Goal: Navigation & Orientation: Understand site structure

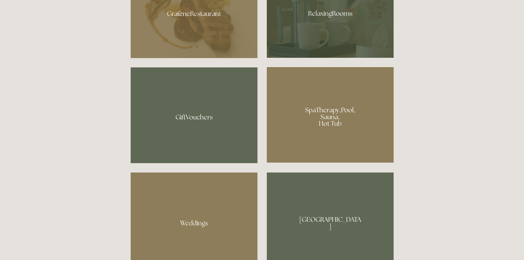
scroll to position [413, 0]
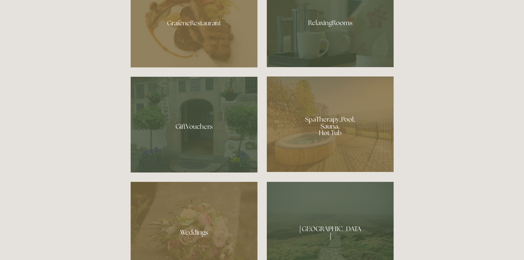
click at [324, 113] on div at bounding box center [330, 125] width 127 height 96
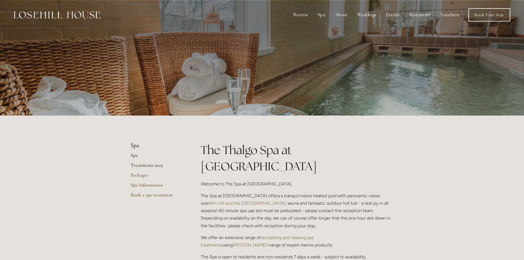
click at [144, 165] on link "Treatments 2025" at bounding box center [157, 167] width 53 height 10
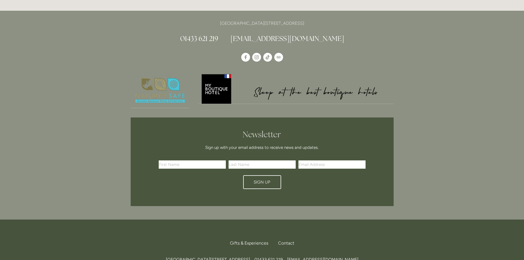
scroll to position [2061, 0]
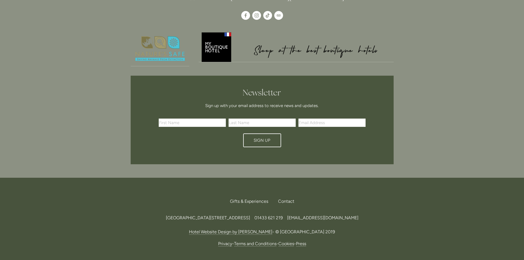
click at [261, 241] on link "Terms and Conditions" at bounding box center [255, 244] width 42 height 6
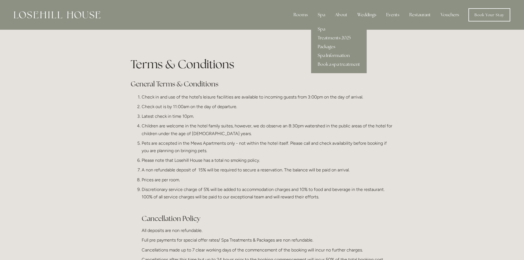
click at [332, 54] on link "Spa Information" at bounding box center [339, 55] width 56 height 9
